Goal: Check status

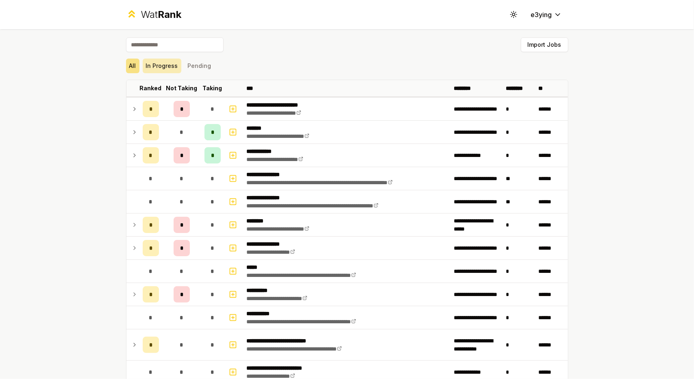
click at [171, 69] on button "In Progress" at bounding box center [162, 66] width 39 height 15
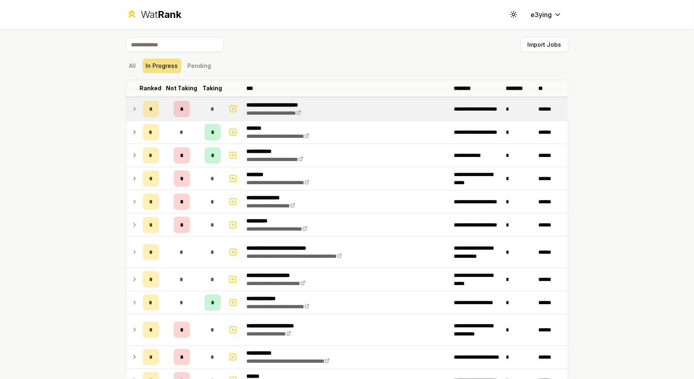
click at [135, 106] on td at bounding box center [132, 109] width 13 height 23
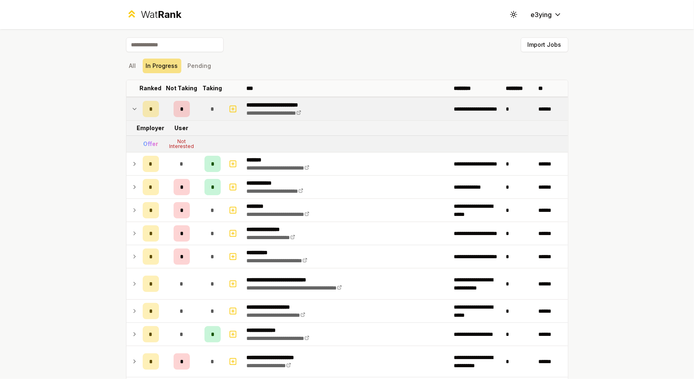
click at [135, 107] on td at bounding box center [132, 109] width 13 height 23
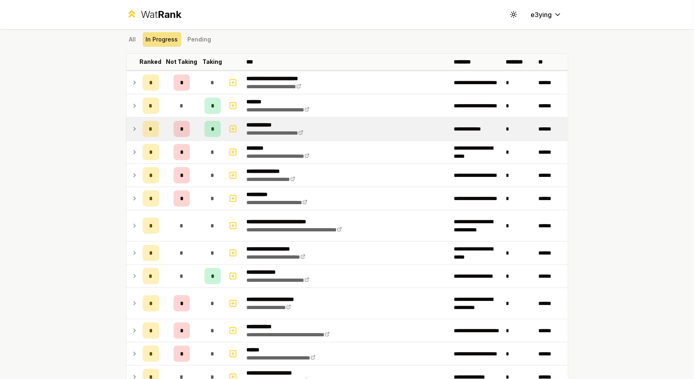
scroll to position [27, 0]
click at [132, 131] on icon at bounding box center [134, 129] width 7 height 10
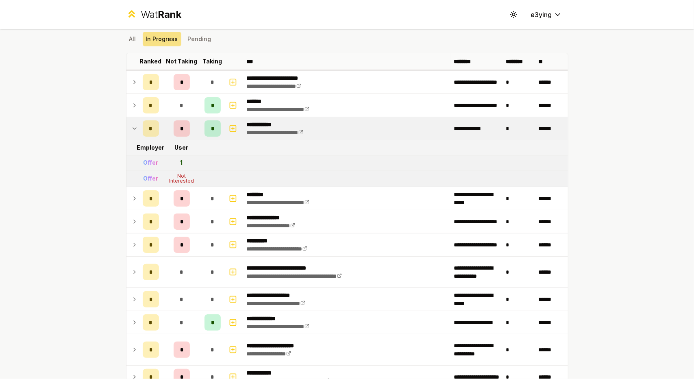
click at [132, 131] on icon at bounding box center [134, 129] width 7 height 10
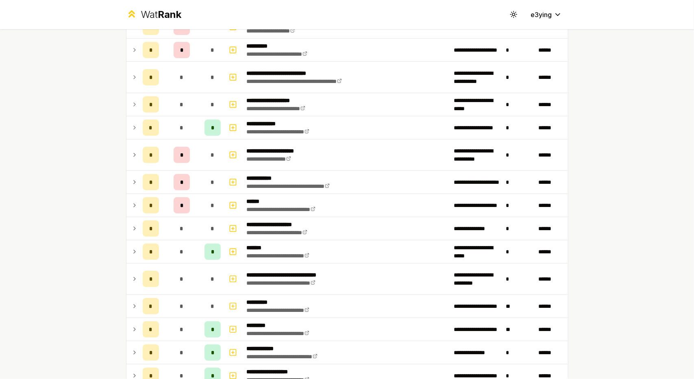
scroll to position [231, 0]
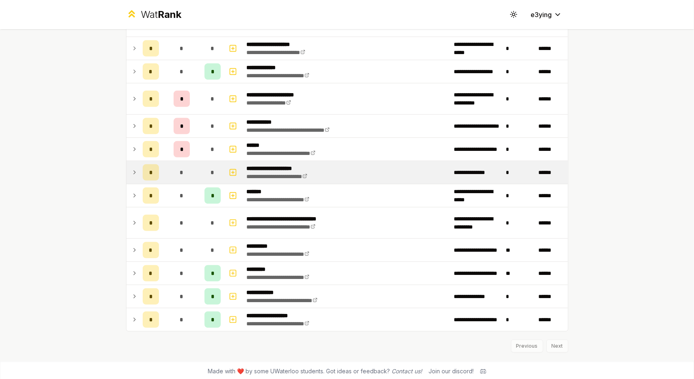
click at [133, 173] on icon at bounding box center [134, 173] width 7 height 10
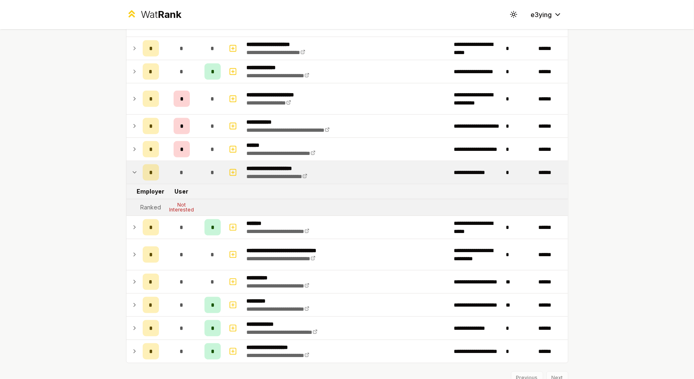
click at [133, 173] on icon at bounding box center [134, 173] width 7 height 10
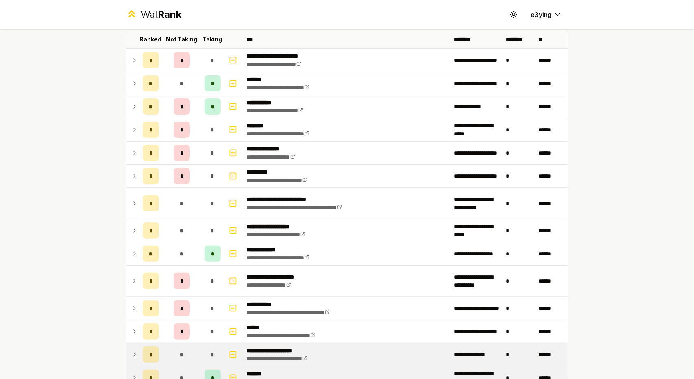
scroll to position [37, 0]
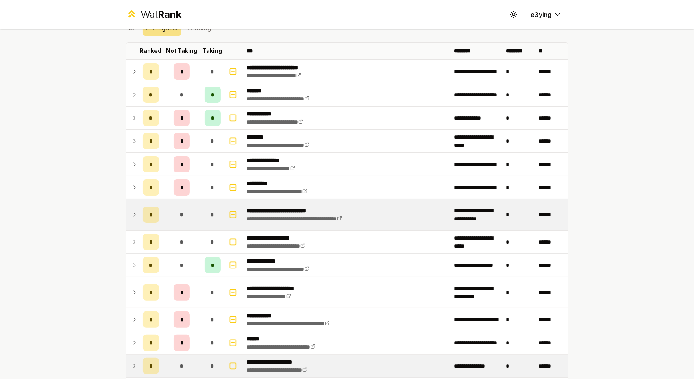
click at [131, 216] on icon at bounding box center [134, 215] width 7 height 10
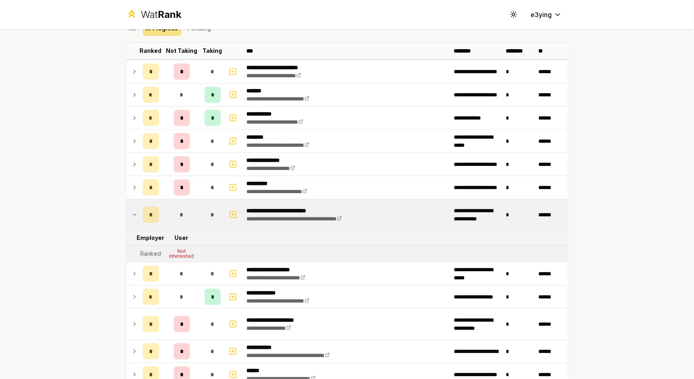
click at [131, 216] on icon at bounding box center [134, 215] width 7 height 10
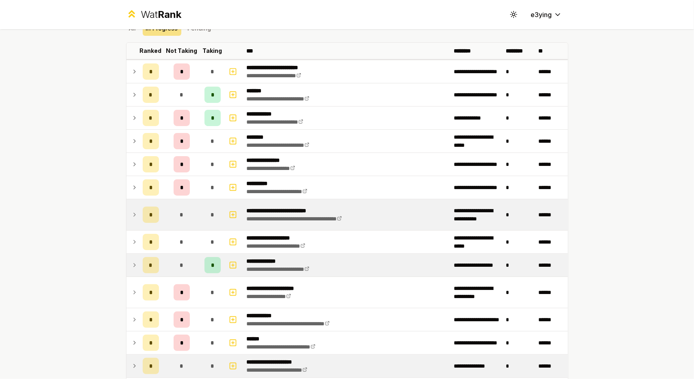
scroll to position [0, 0]
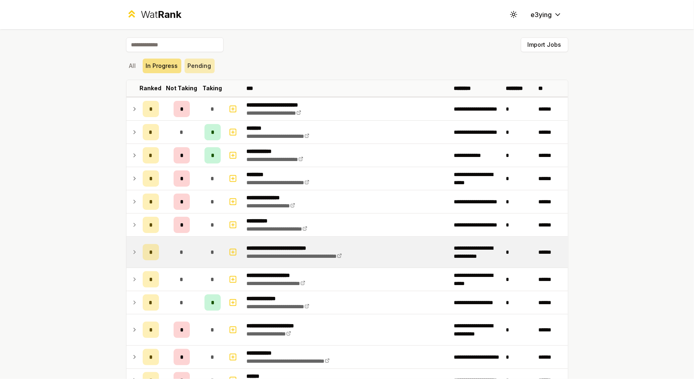
click at [193, 69] on button "Pending" at bounding box center [200, 66] width 30 height 15
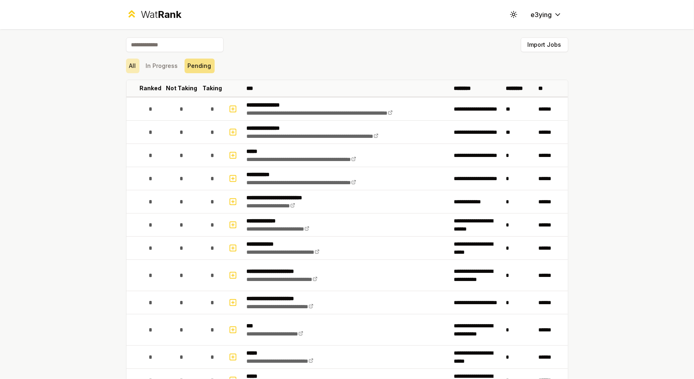
click at [131, 66] on button "All" at bounding box center [132, 66] width 13 height 15
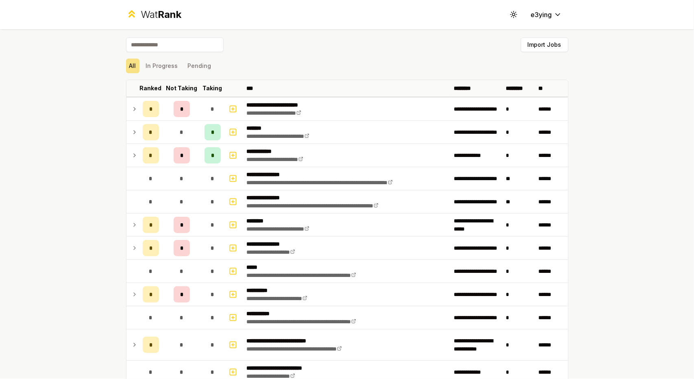
click at [535, 22] on div "Wat Rank Toggle theme e3ying" at bounding box center [347, 14] width 468 height 29
click at [535, 19] on html "**********" at bounding box center [347, 189] width 694 height 379
click at [540, 17] on html "**********" at bounding box center [347, 189] width 694 height 379
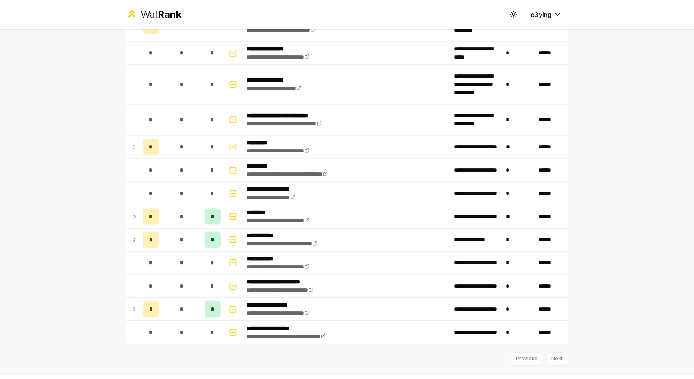
scroll to position [1002, 0]
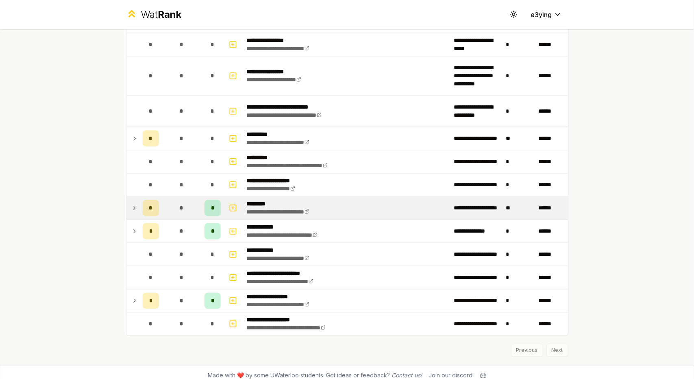
click at [133, 204] on icon at bounding box center [134, 208] width 7 height 10
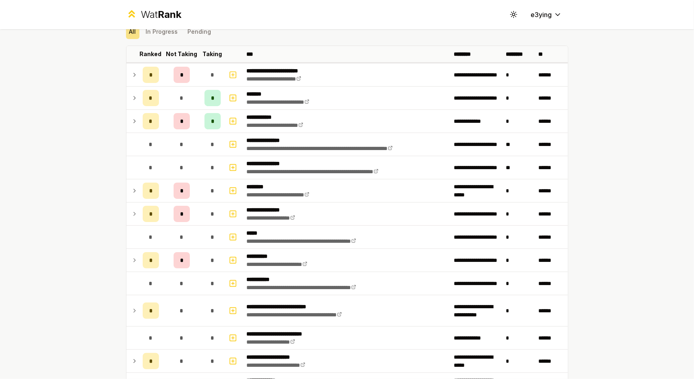
scroll to position [0, 0]
